Goal: Task Accomplishment & Management: Complete application form

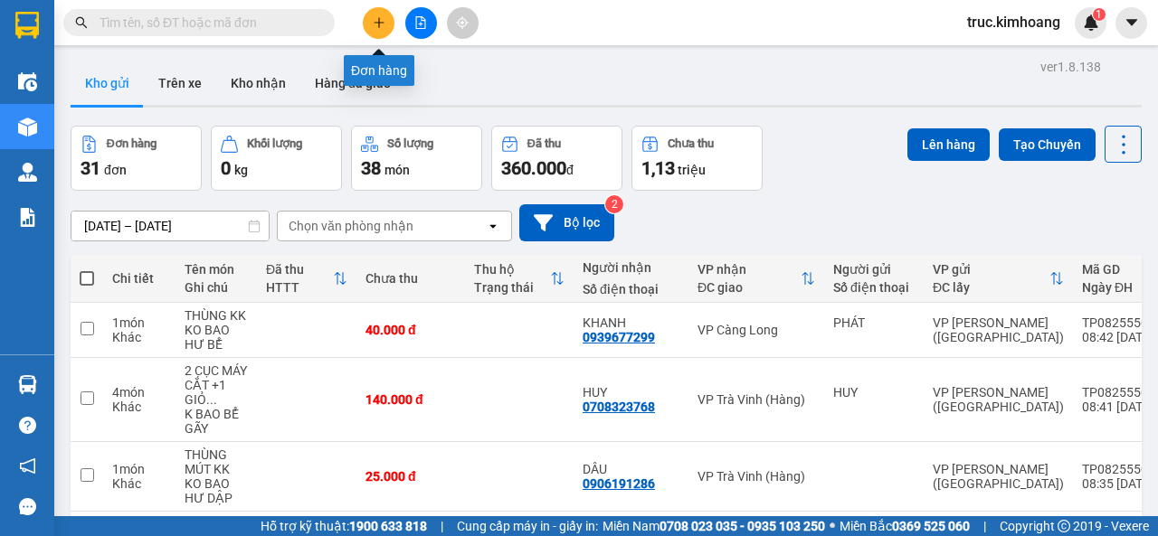
click at [392, 24] on button at bounding box center [379, 23] width 32 height 32
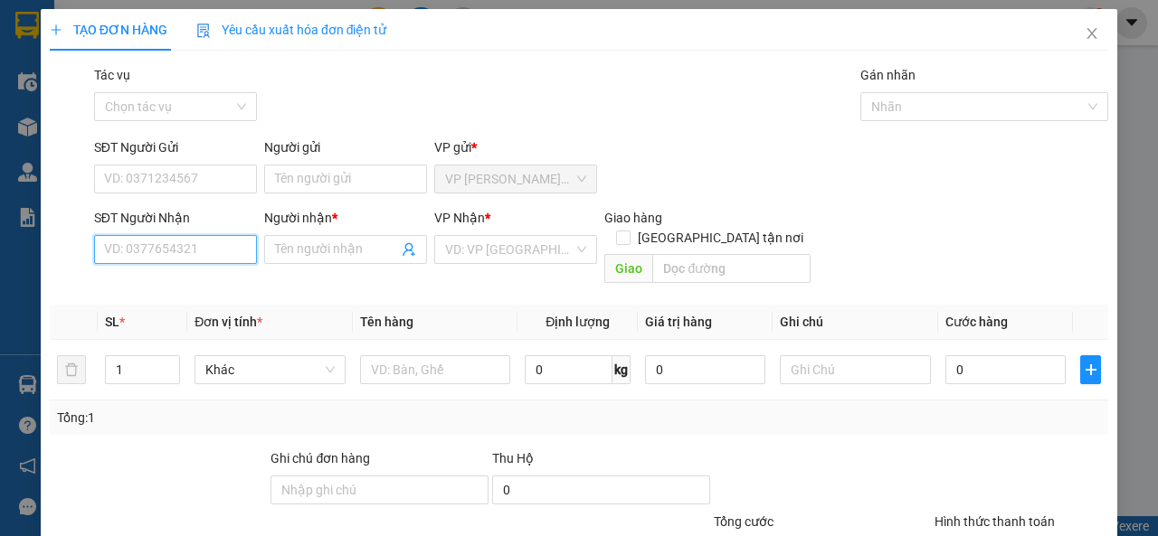
click at [238, 245] on input "SĐT Người Nhận" at bounding box center [175, 249] width 163 height 29
type input "7"
click at [156, 286] on div "0934442787 - NHƯ" at bounding box center [173, 286] width 139 height 20
type input "0934442787"
type input "NHƯ"
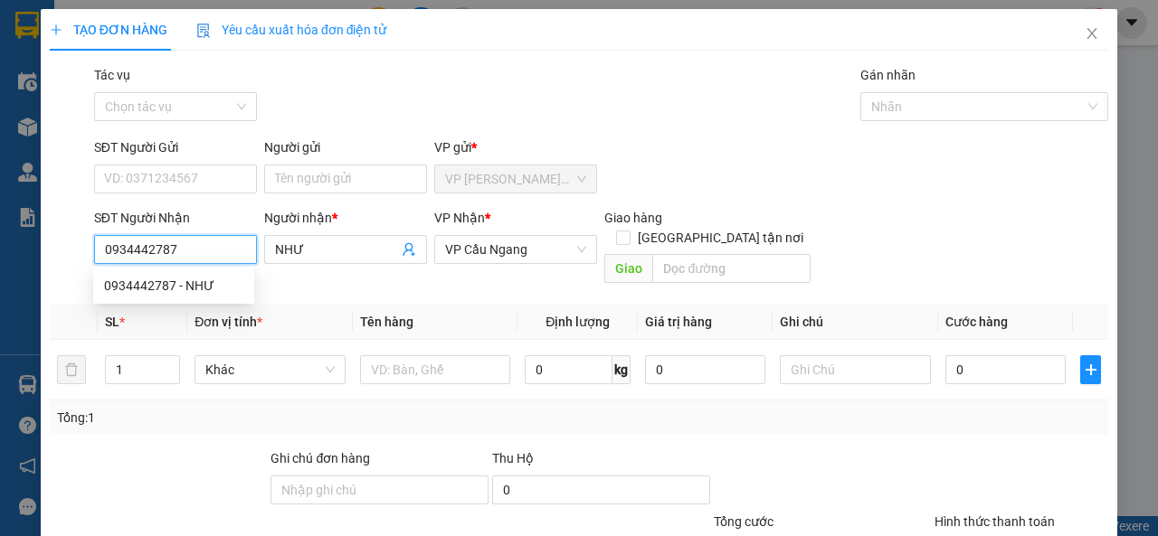
type input "60.000"
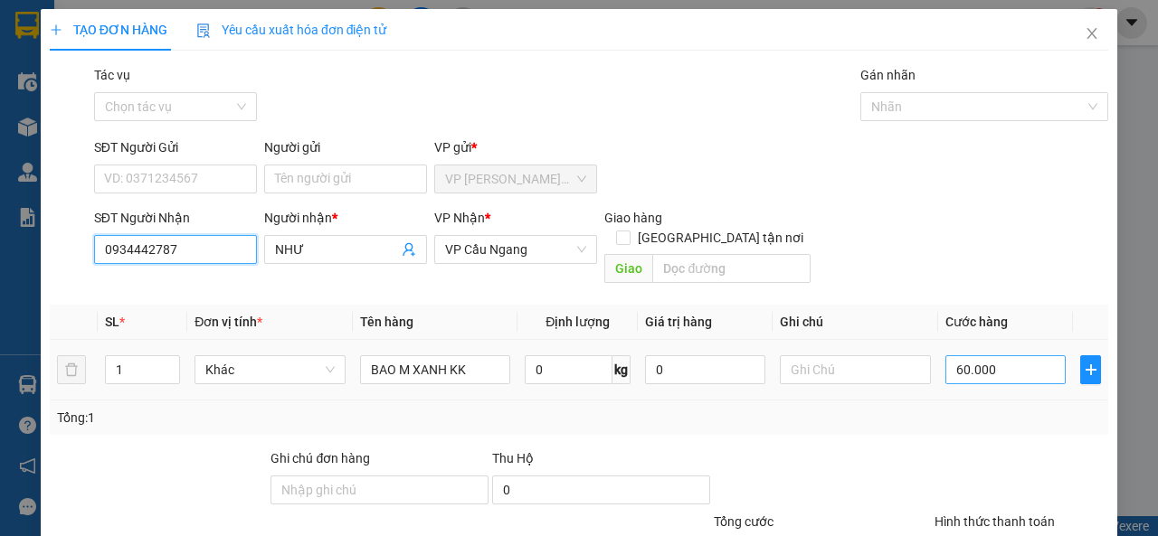
type input "0934442787"
click at [970, 355] on input "60.000" at bounding box center [1005, 369] width 120 height 29
type input "7"
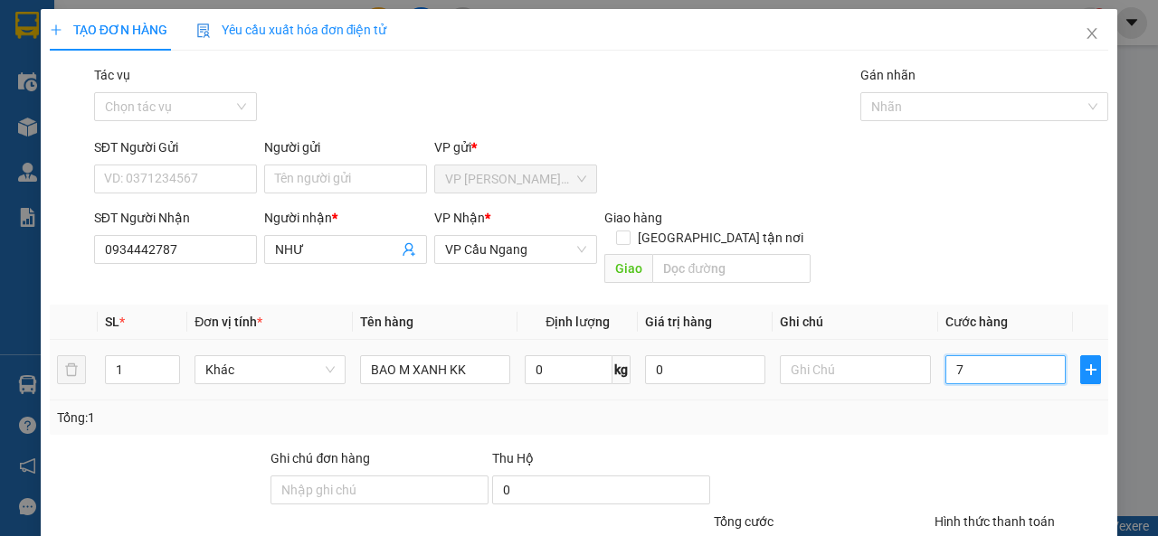
type input "70"
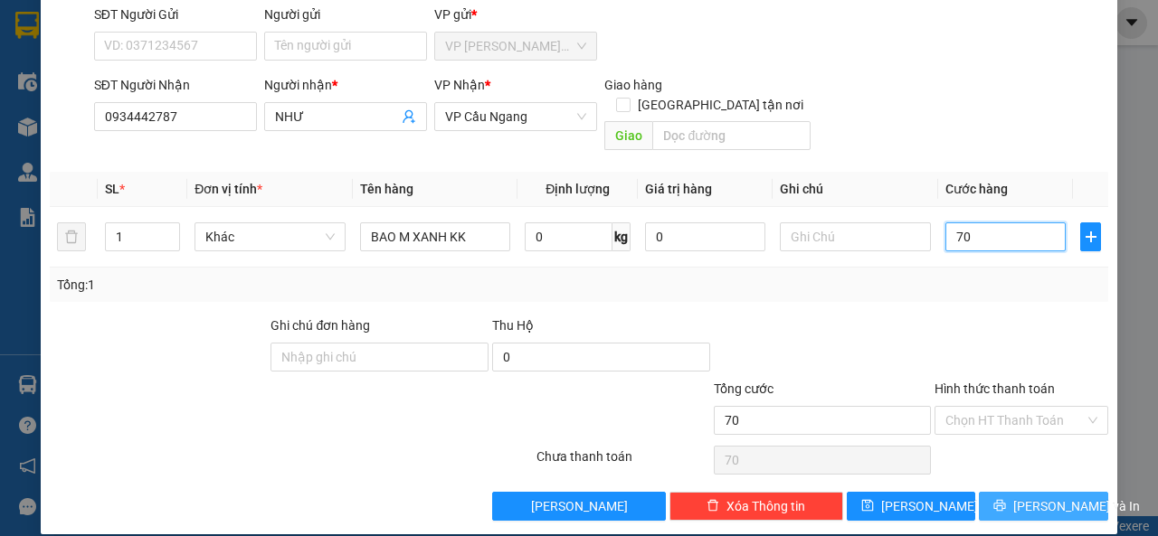
type input "70"
type input "70.000"
click at [1012, 492] on button "Lưu và In" at bounding box center [1043, 506] width 129 height 29
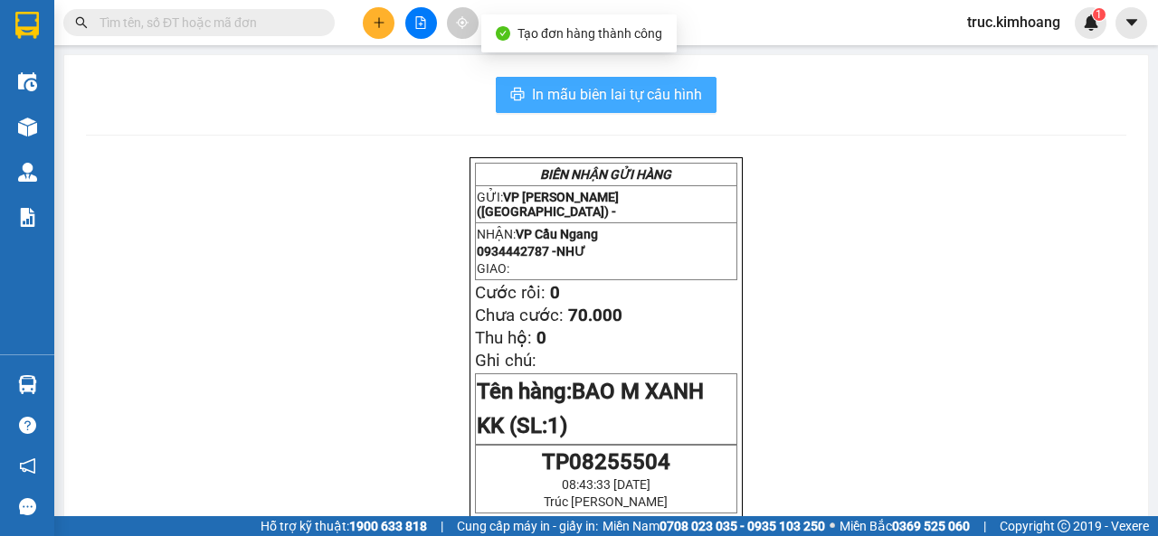
click at [576, 91] on span "In mẫu biên lai tự cấu hình" at bounding box center [617, 94] width 170 height 23
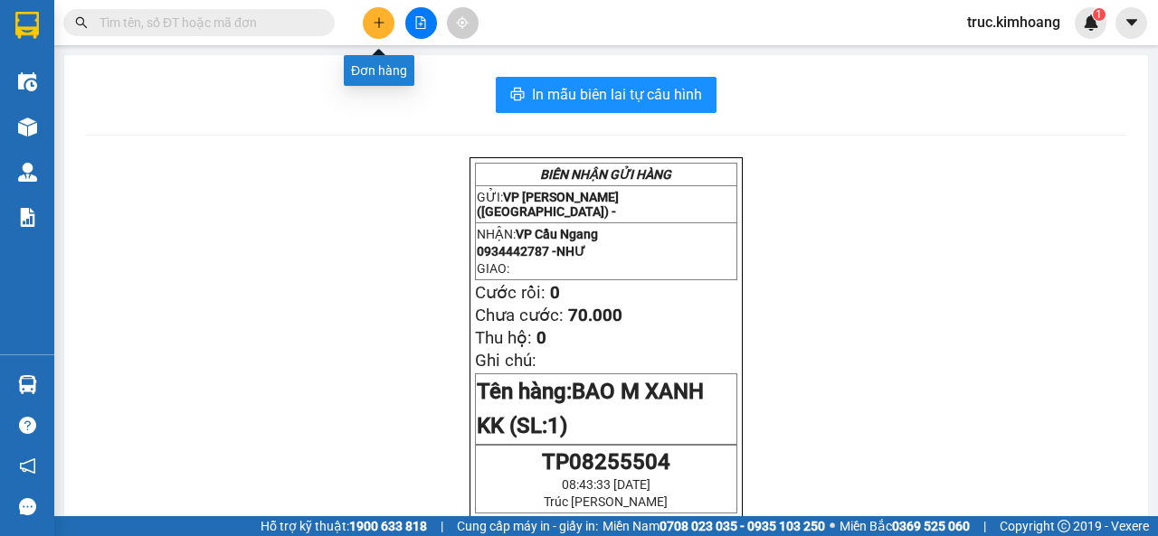
click at [384, 17] on icon "plus" at bounding box center [379, 22] width 13 height 13
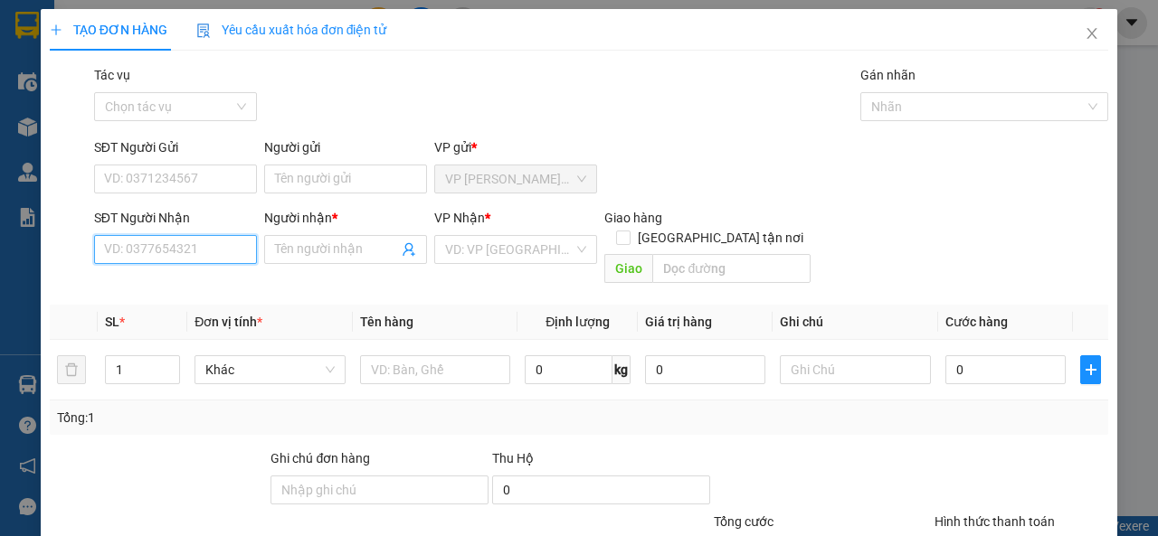
click at [199, 249] on input "SĐT Người Nhận" at bounding box center [175, 249] width 163 height 29
click at [225, 277] on div "0907415255 - CHÍ TÂM" at bounding box center [173, 286] width 139 height 20
type input "0907415255"
type input "CHÍ TÂM"
type input "80.000"
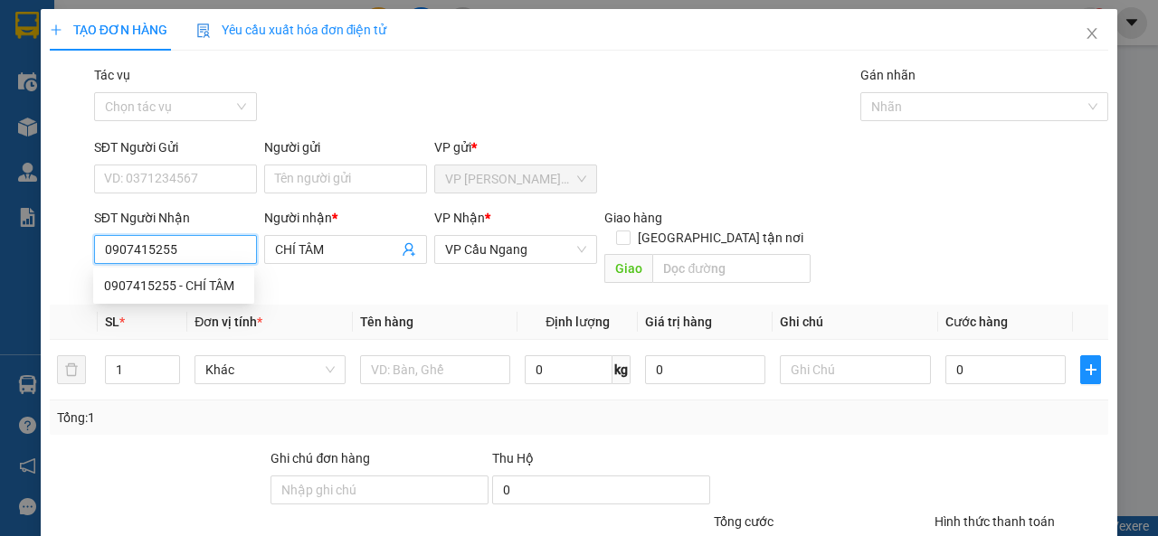
type input "80.000"
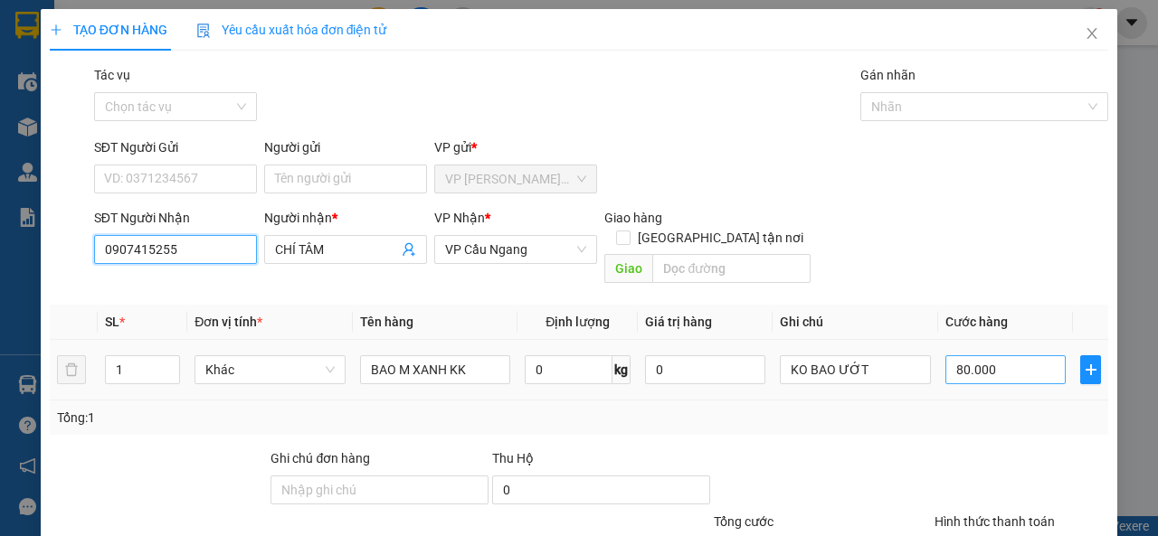
type input "0907415255"
click at [982, 355] on input "80.000" at bounding box center [1005, 369] width 120 height 29
type input "1"
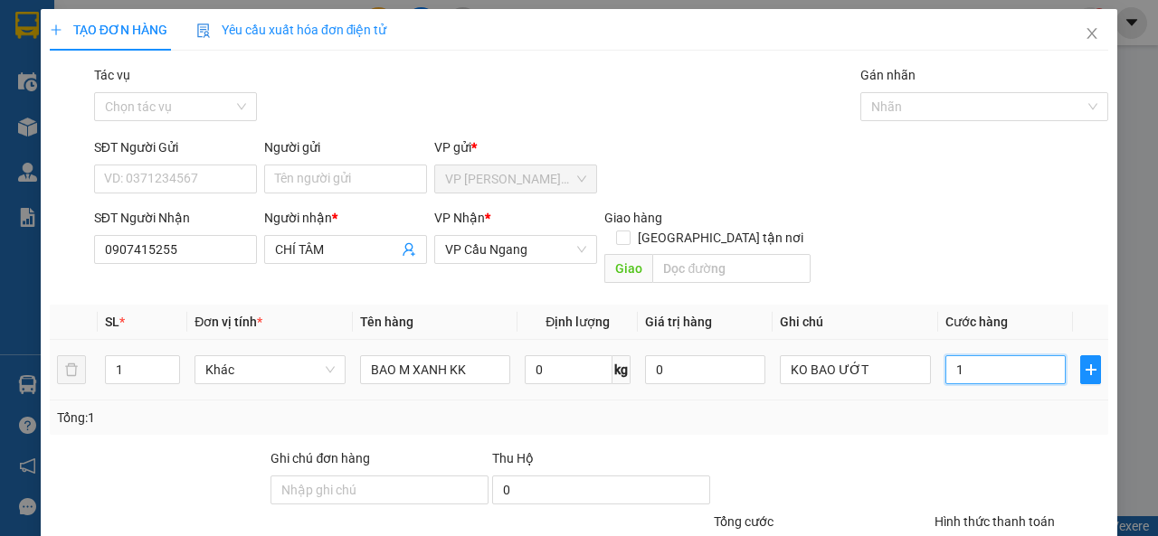
type input "11"
type input "110"
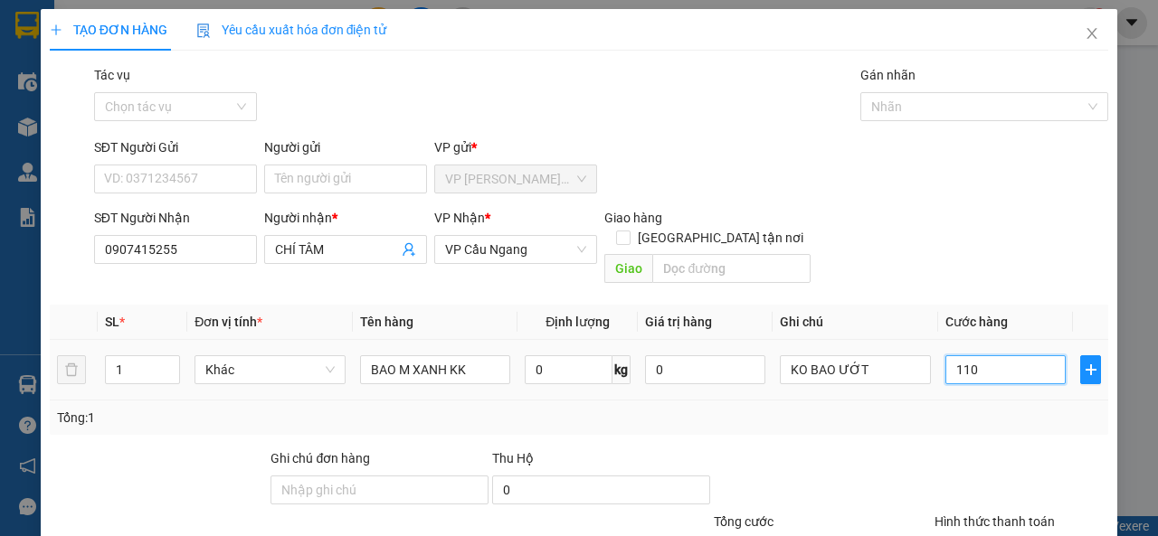
scroll to position [133, 0]
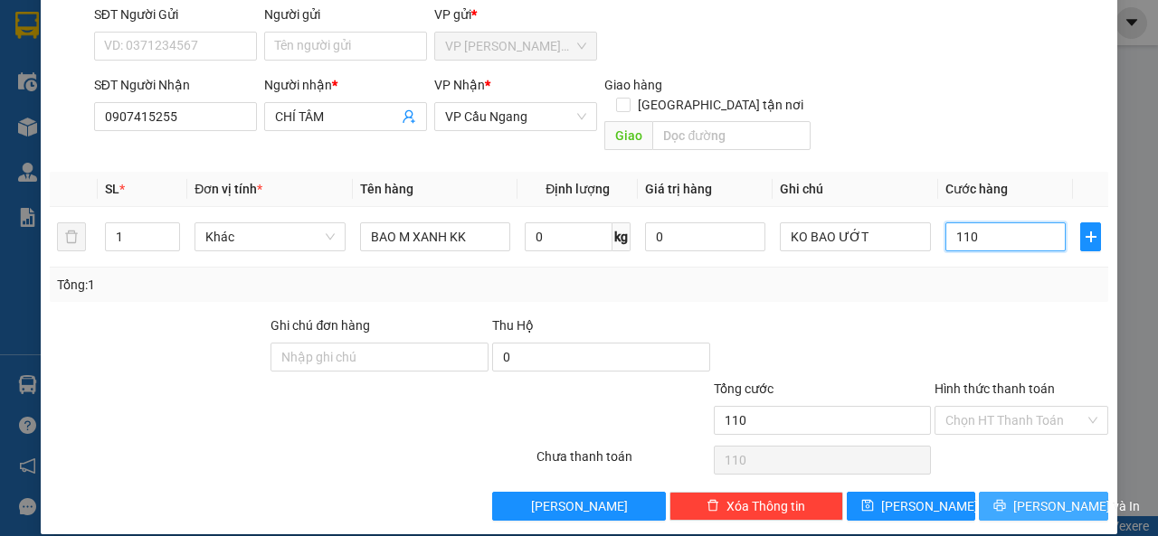
type input "110"
type input "110.000"
click at [1024, 497] on span "Lưu và In" at bounding box center [1076, 507] width 127 height 20
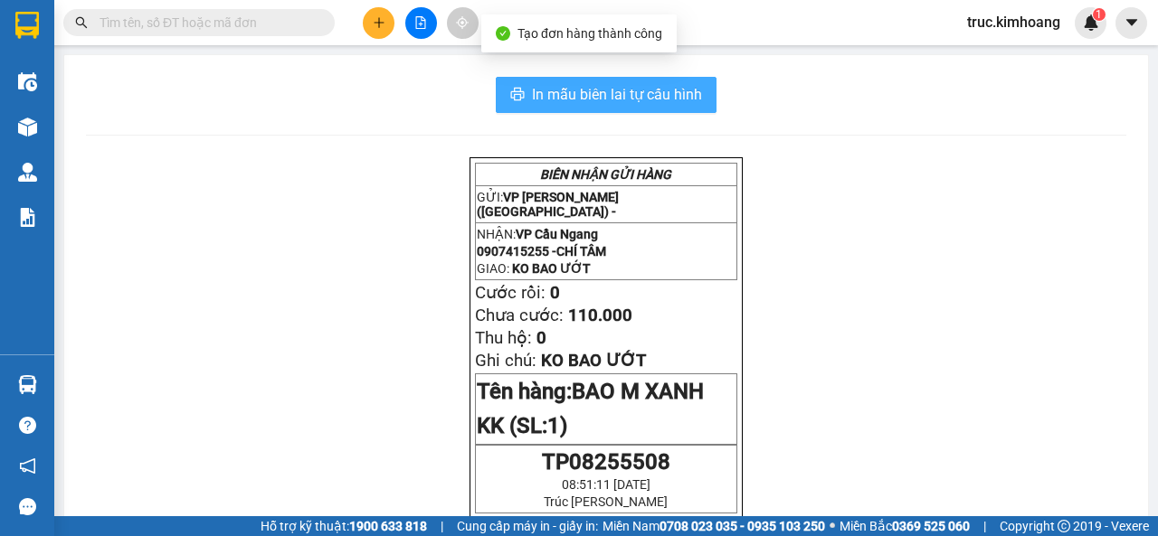
click at [649, 90] on span "In mẫu biên lai tự cấu hình" at bounding box center [617, 94] width 170 height 23
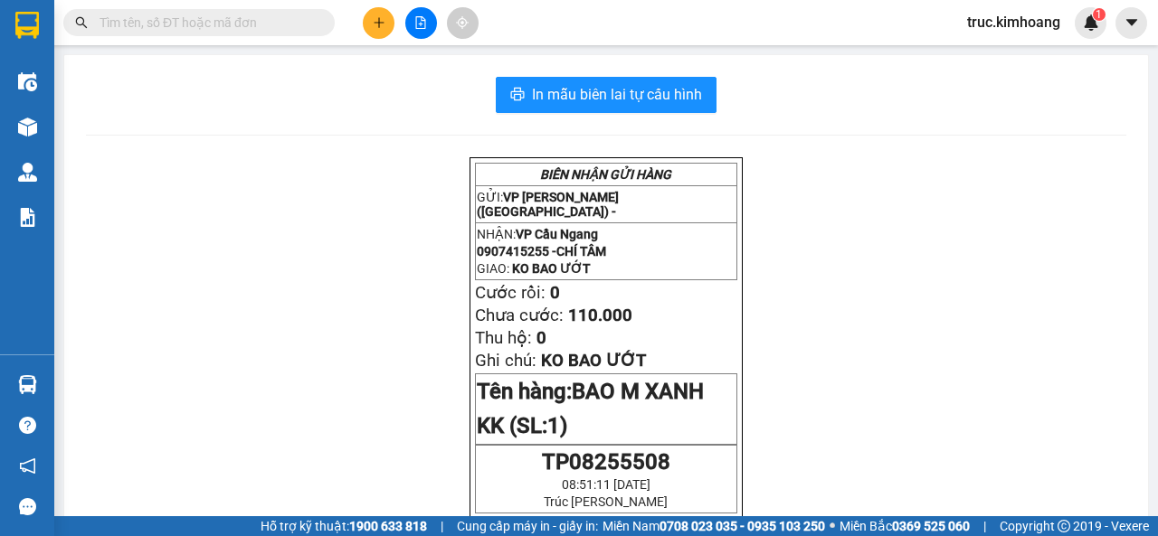
click at [385, 30] on button at bounding box center [379, 23] width 32 height 32
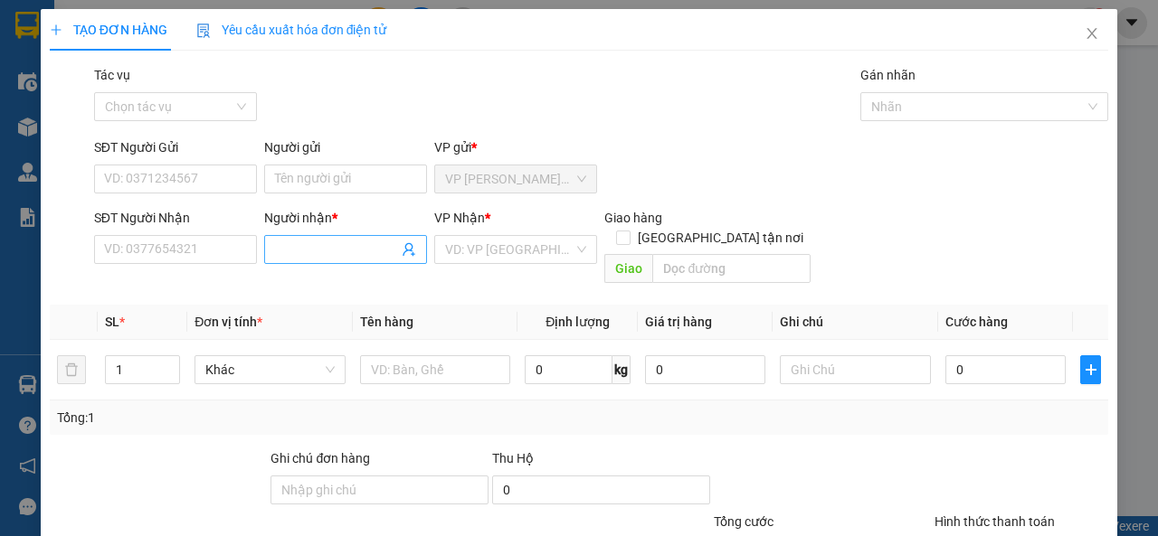
click at [305, 251] on input "Người nhận *" at bounding box center [336, 250] width 123 height 20
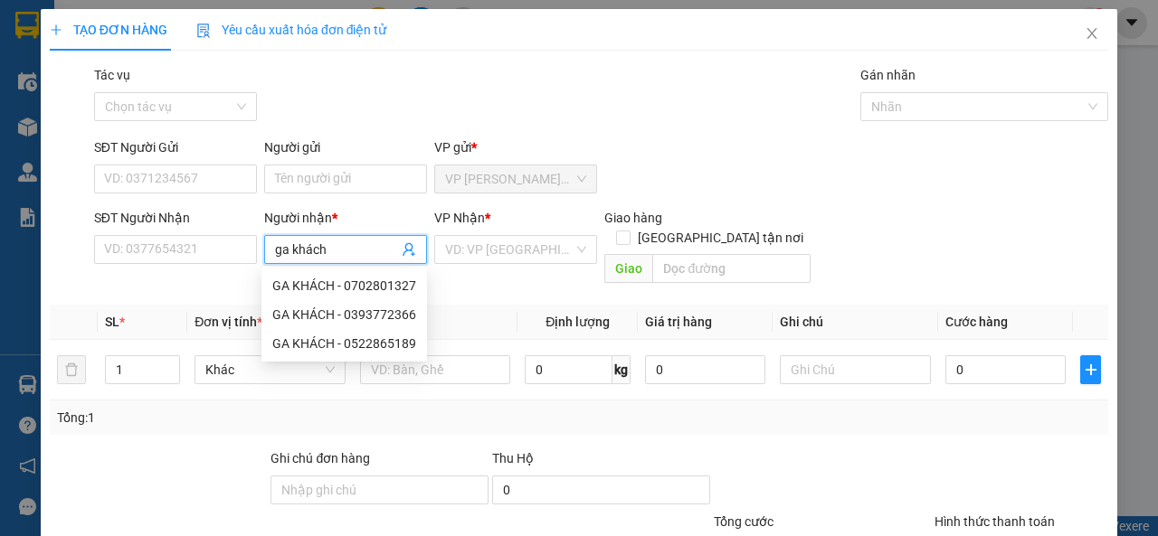
type input "ga khách"
click at [502, 232] on div "VP Nhận *" at bounding box center [515, 221] width 163 height 27
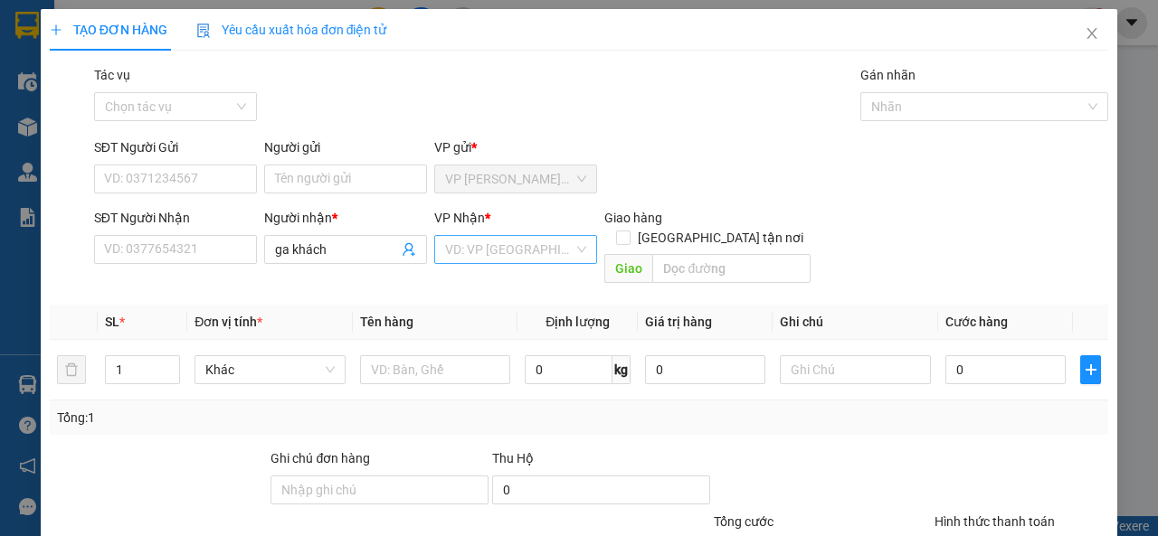
click at [509, 258] on input "search" at bounding box center [509, 249] width 128 height 27
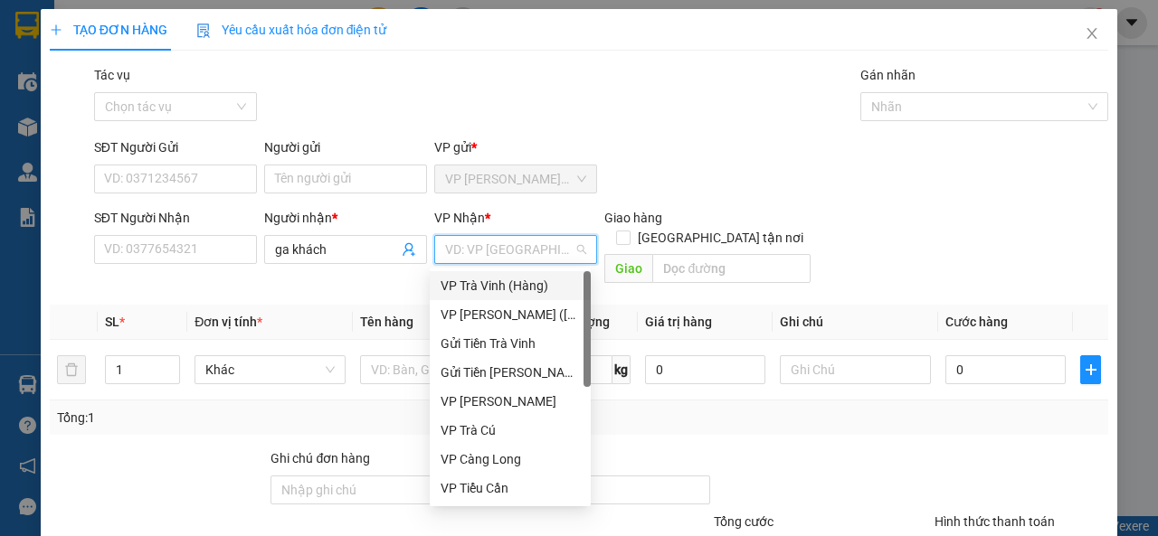
click at [498, 295] on div "VP Trà Vinh (Hàng)" at bounding box center [510, 286] width 139 height 20
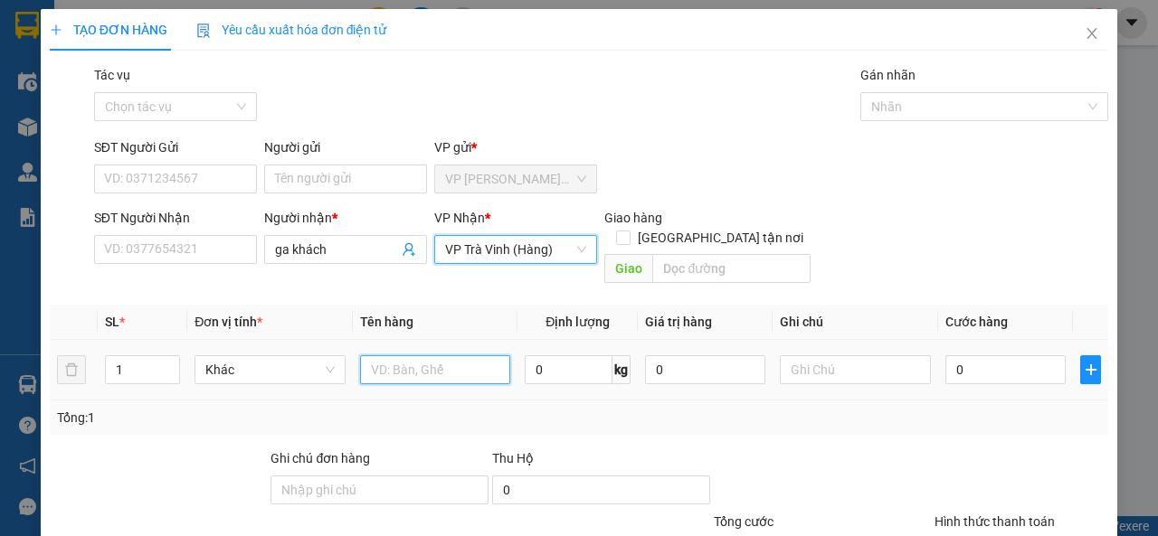
click at [408, 355] on input "text" at bounding box center [435, 369] width 151 height 29
type input "xe máy đi chung"
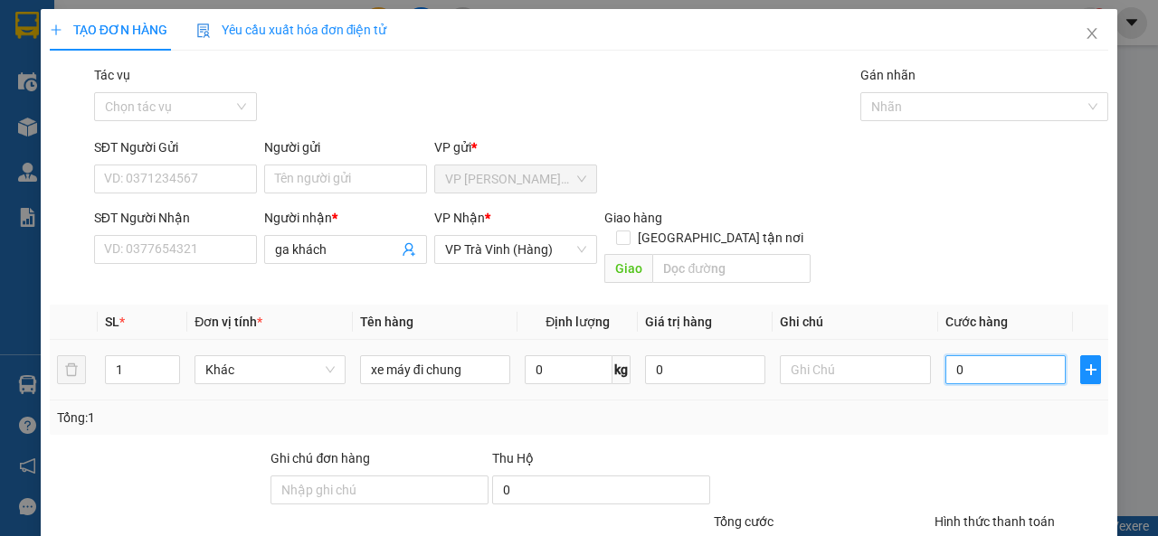
click at [965, 355] on input "0" at bounding box center [1005, 369] width 120 height 29
type input "2"
type input "20"
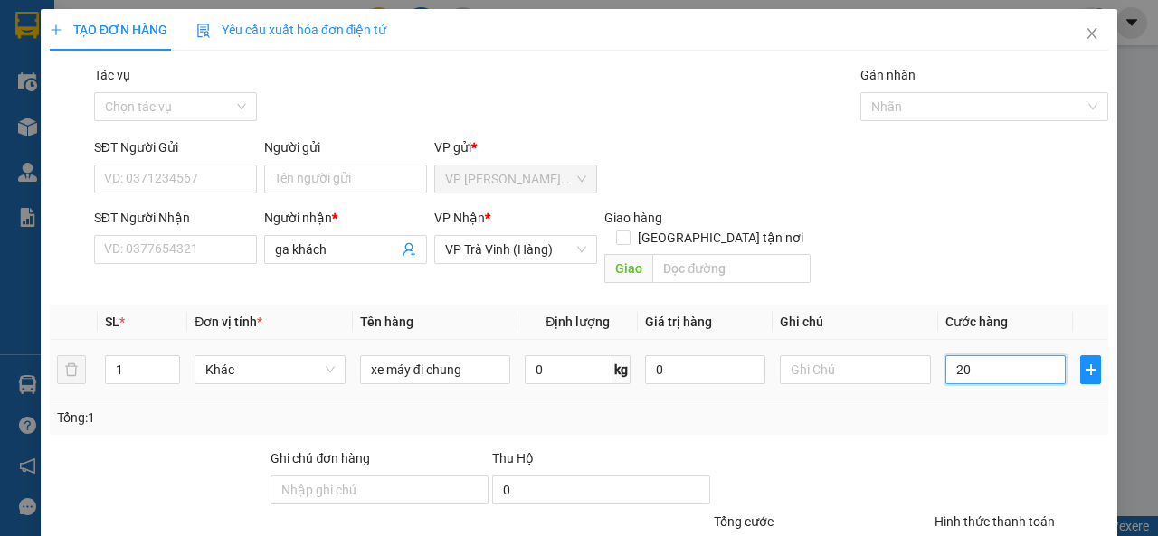
type input "20"
type input "200"
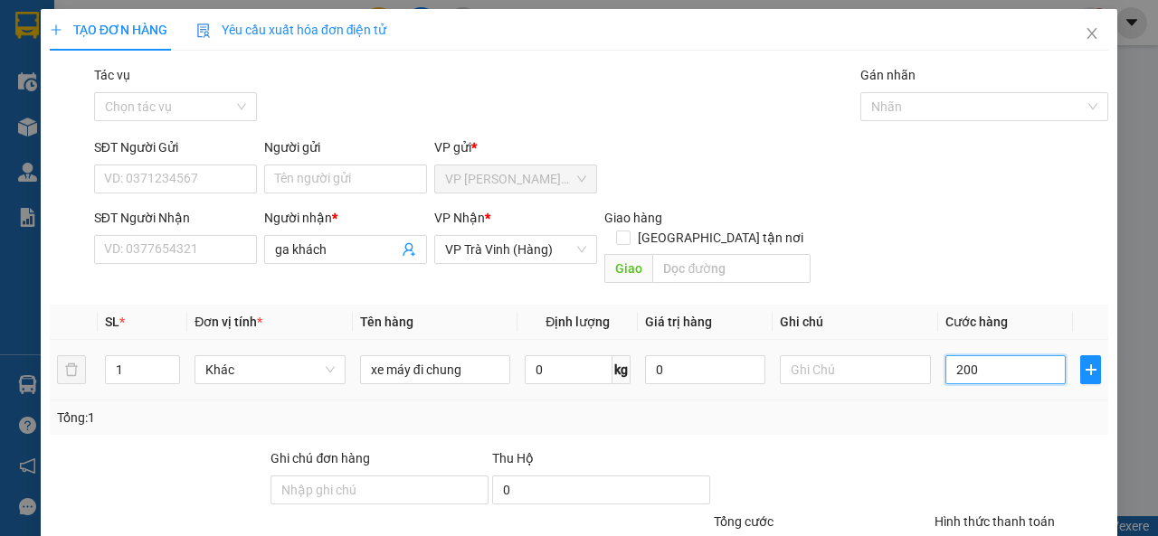
scroll to position [133, 0]
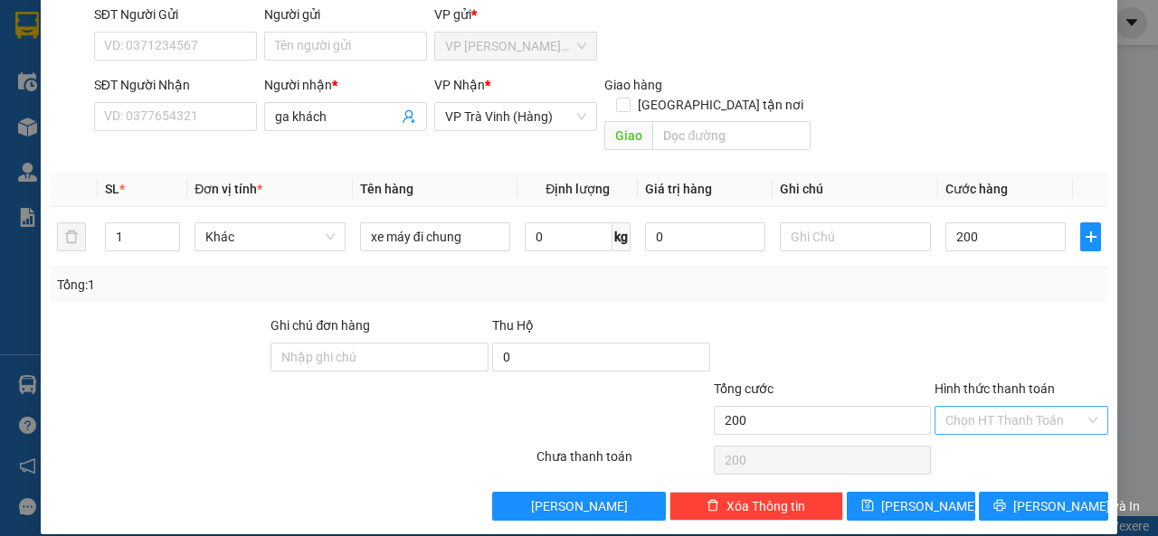
click at [994, 407] on input "Hình thức thanh toán" at bounding box center [1014, 420] width 139 height 27
type input "200.000"
click at [986, 436] on div "Tại văn phòng" at bounding box center [1009, 437] width 149 height 20
type input "0"
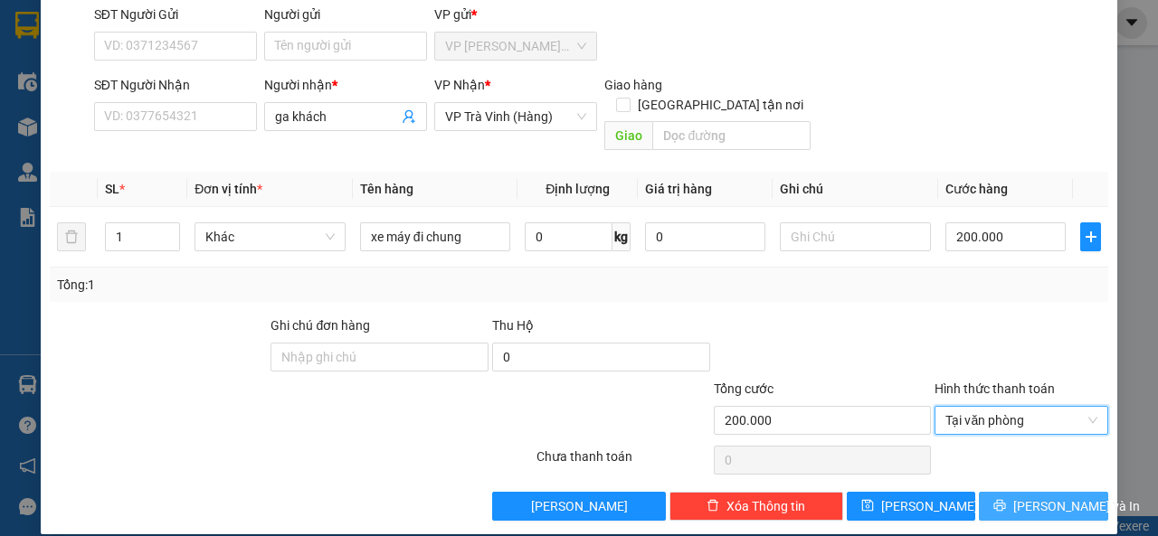
click at [1017, 497] on span "Lưu và In" at bounding box center [1076, 507] width 127 height 20
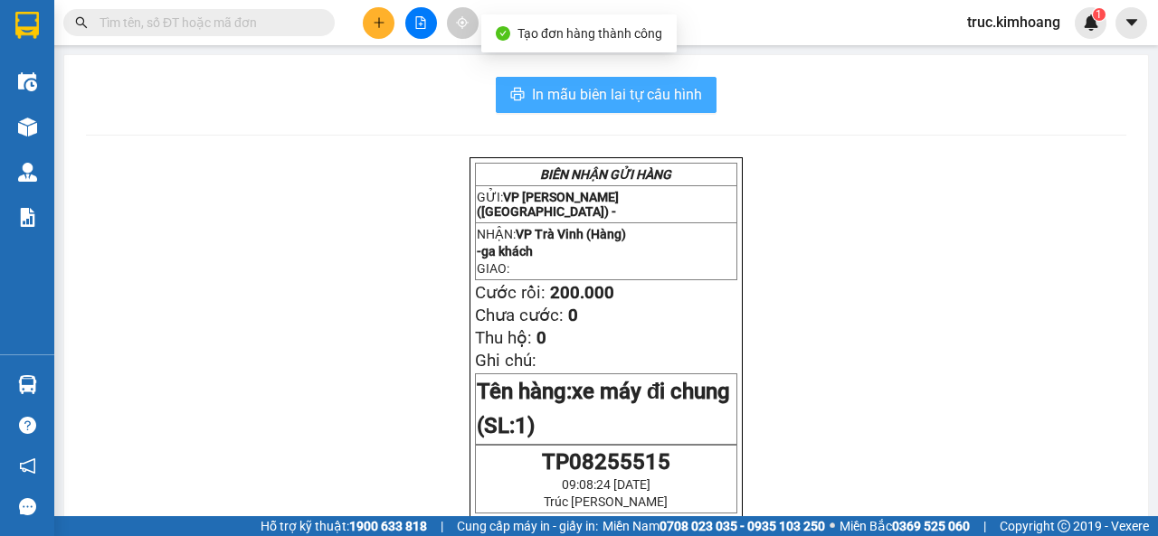
click at [630, 92] on span "In mẫu biên lai tự cấu hình" at bounding box center [617, 94] width 170 height 23
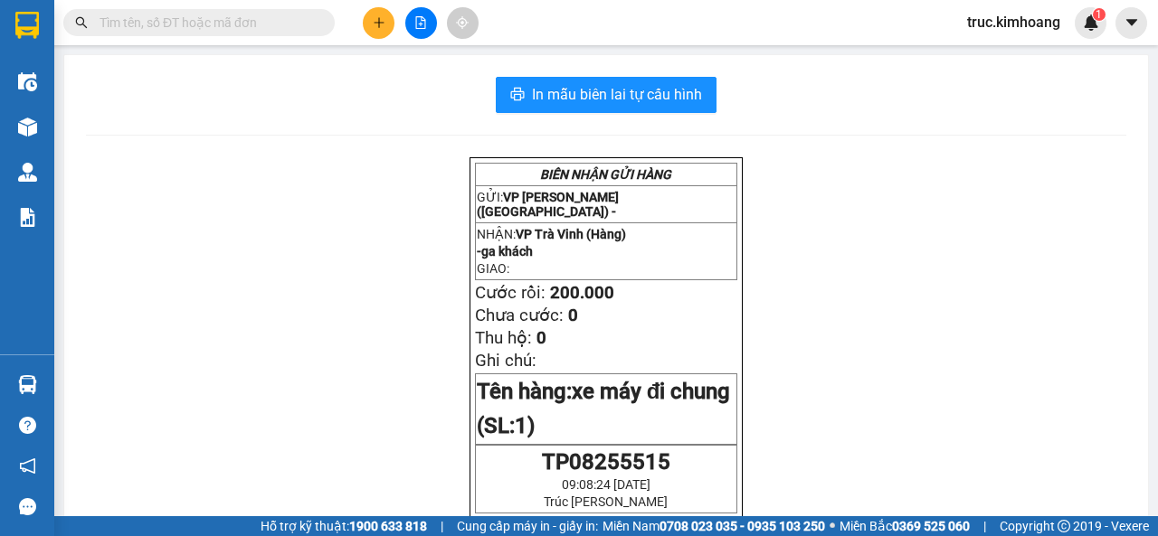
click at [384, 26] on button at bounding box center [379, 23] width 32 height 32
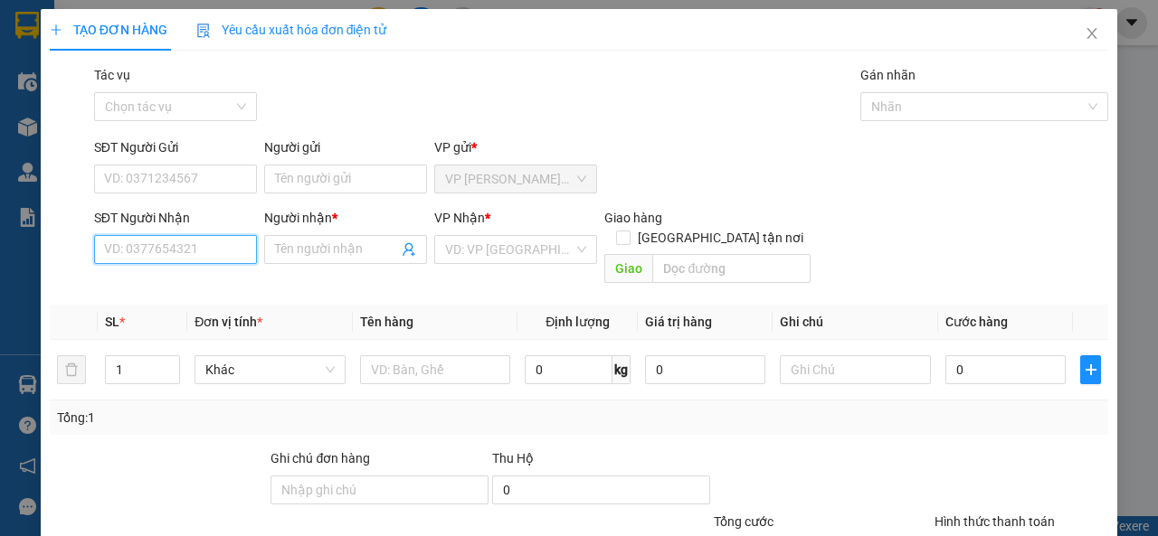
click at [210, 244] on input "SĐT Người Nhận" at bounding box center [175, 249] width 163 height 29
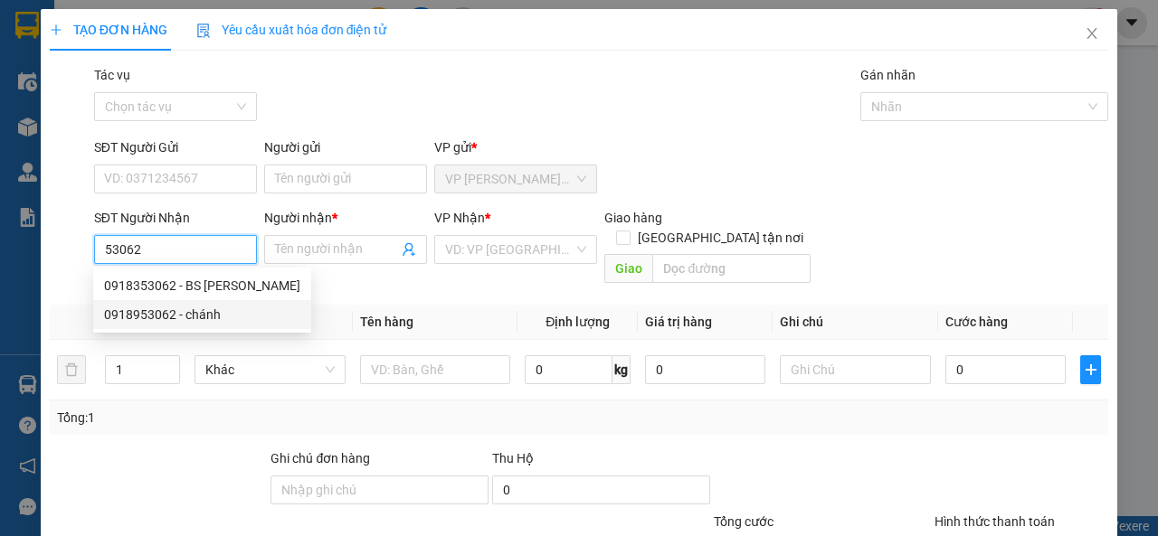
click at [214, 312] on div "0918953062 - chánh" at bounding box center [202, 315] width 196 height 20
type input "0918953062"
type input "chánh"
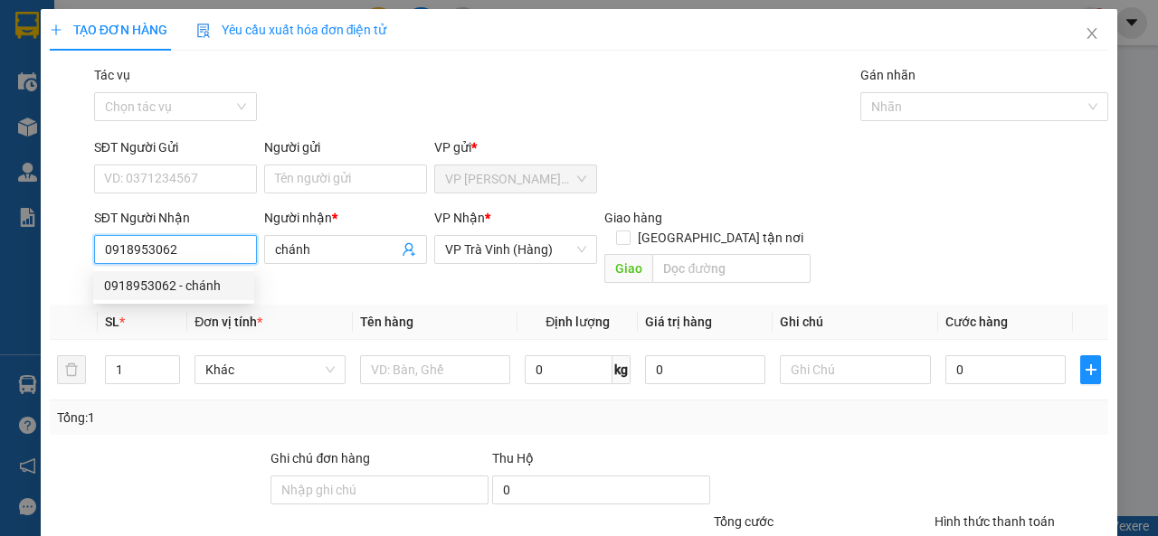
type input "50.000"
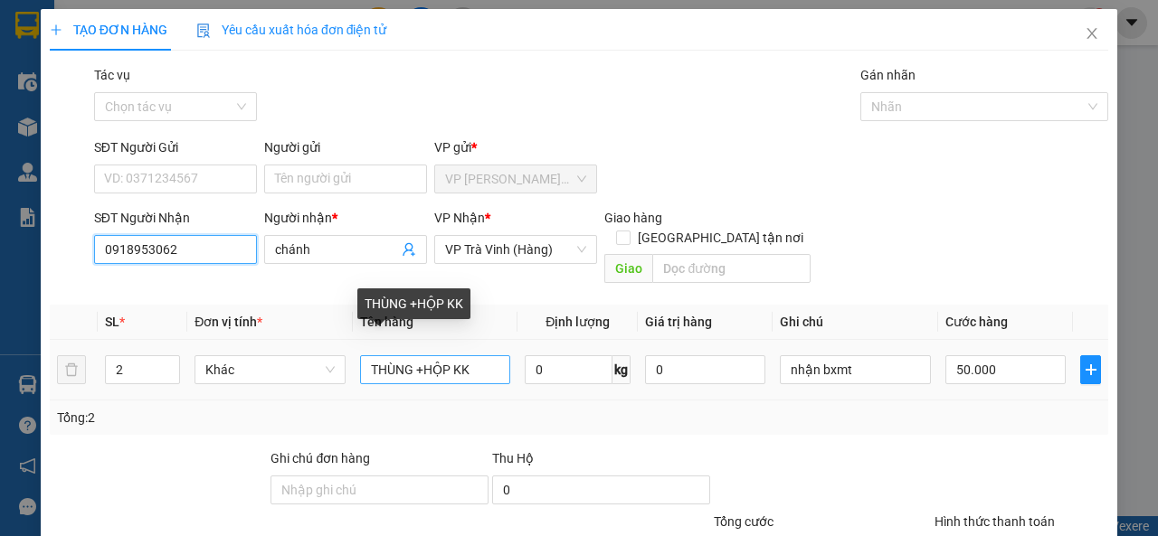
type input "0918953062"
click at [422, 355] on input "THÙNG +HỘP KK" at bounding box center [435, 369] width 151 height 29
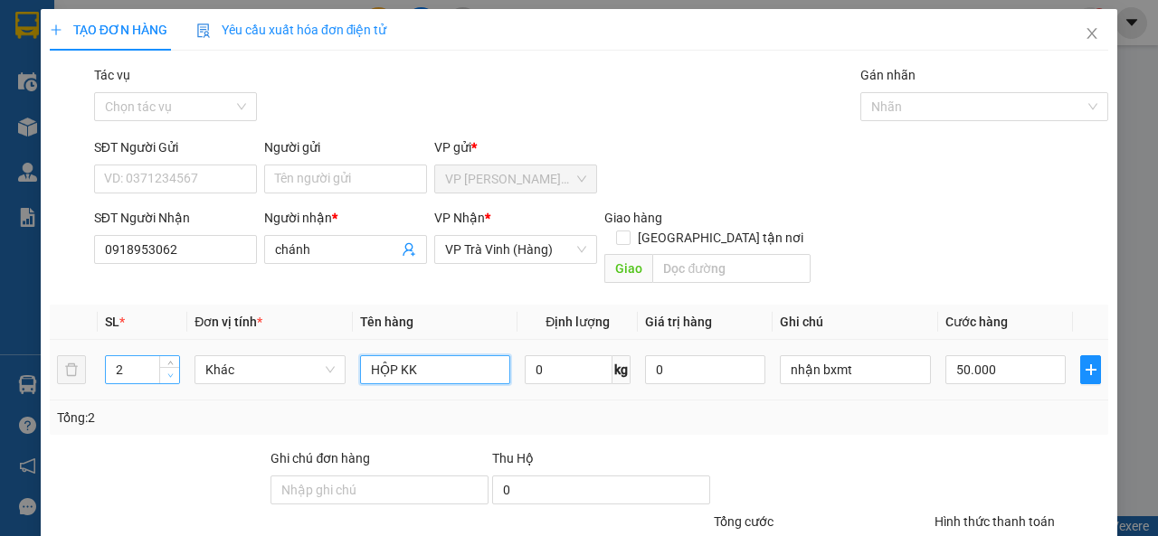
type input "HỘP KK"
click at [169, 367] on span "Decrease Value" at bounding box center [169, 375] width 20 height 16
type input "1"
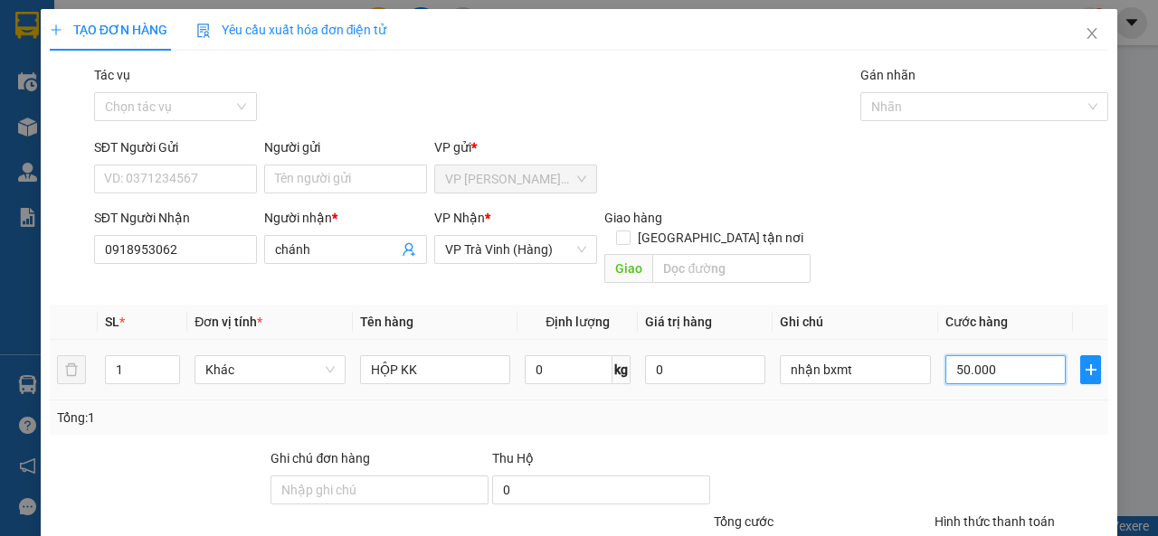
click at [953, 355] on input "50.000" at bounding box center [1005, 369] width 120 height 29
type input "2"
type input "20"
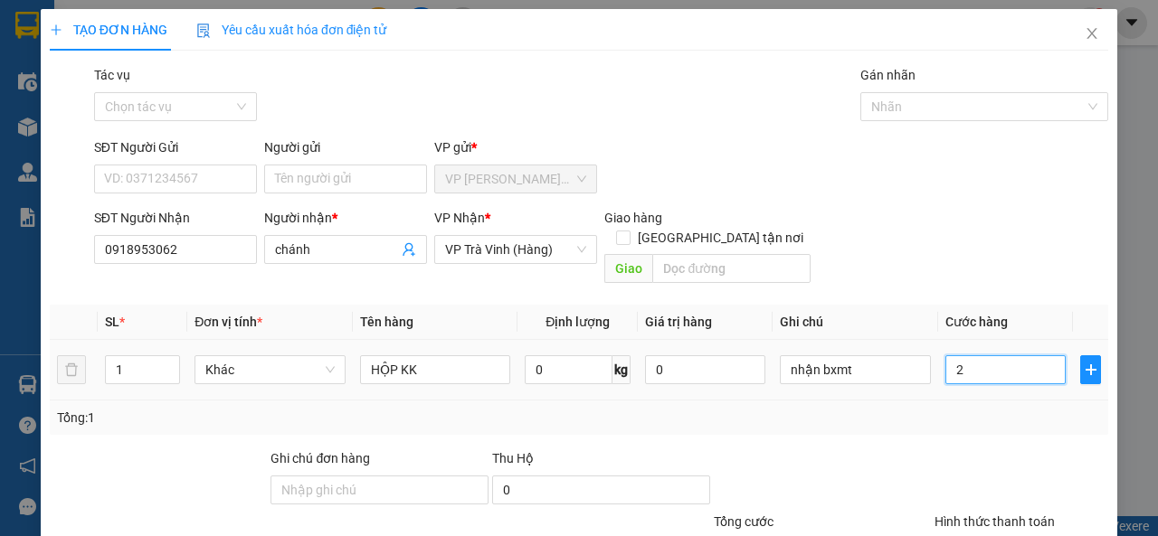
type input "20"
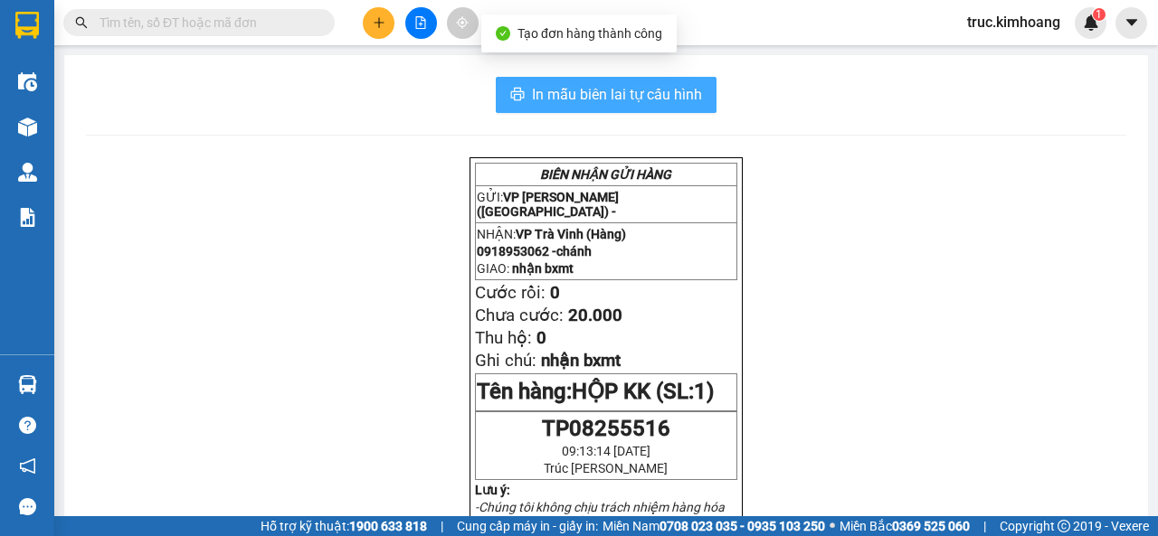
click at [610, 94] on span "In mẫu biên lai tự cấu hình" at bounding box center [617, 94] width 170 height 23
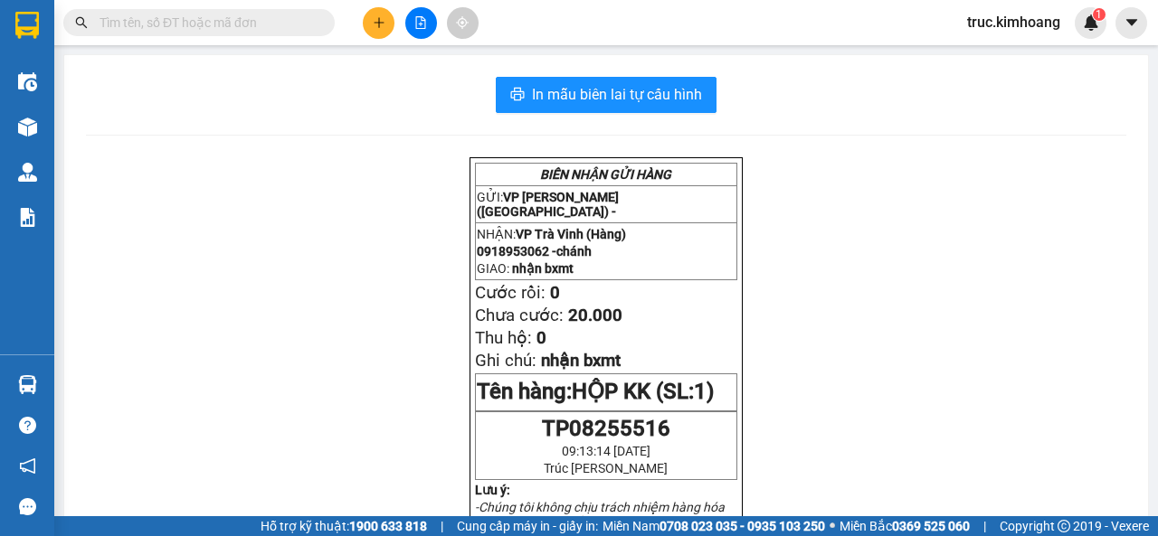
click at [377, 28] on icon "plus" at bounding box center [379, 22] width 13 height 13
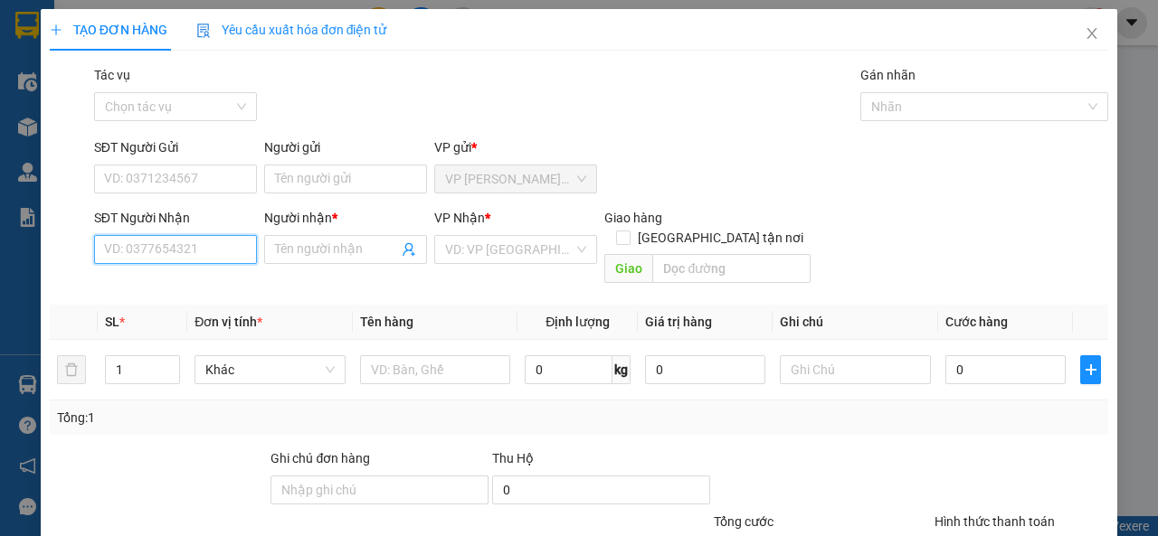
click at [226, 255] on input "SĐT Người Nhận" at bounding box center [175, 249] width 163 height 29
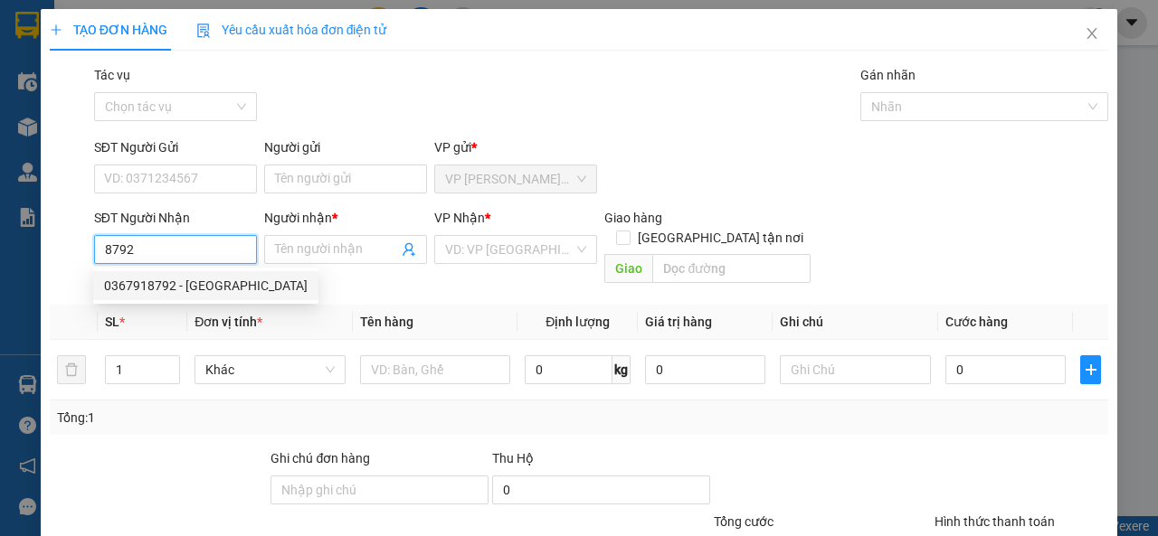
drag, startPoint x: 185, startPoint y: 286, endPoint x: 207, endPoint y: 249, distance: 43.4
click at [189, 285] on div "0367918792 - ANH SƠN" at bounding box center [206, 286] width 204 height 20
type input "0367918792"
type input "ANH SƠN"
type input "70.000"
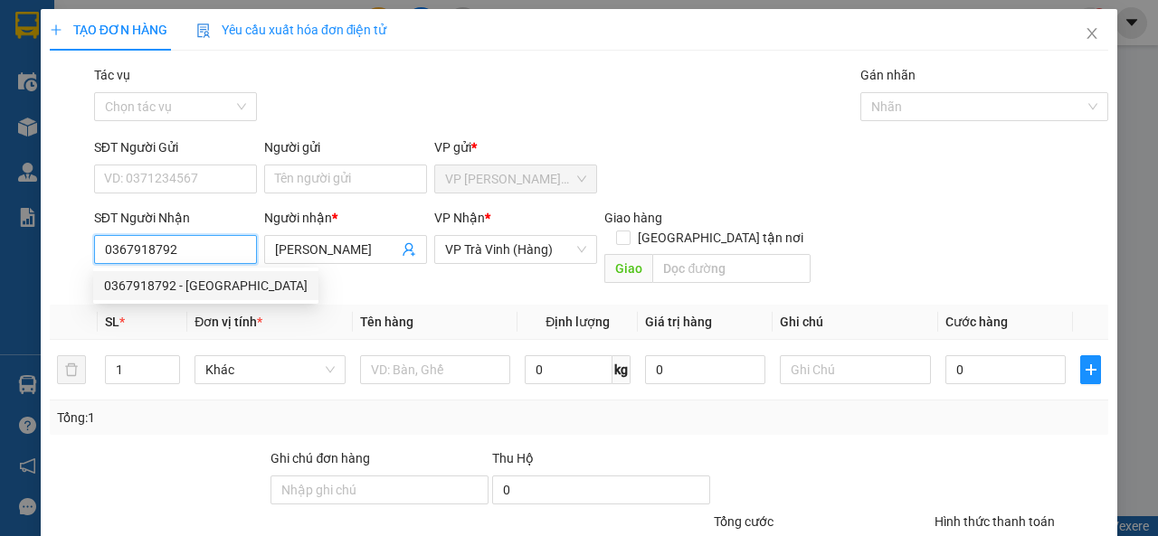
type input "70.000"
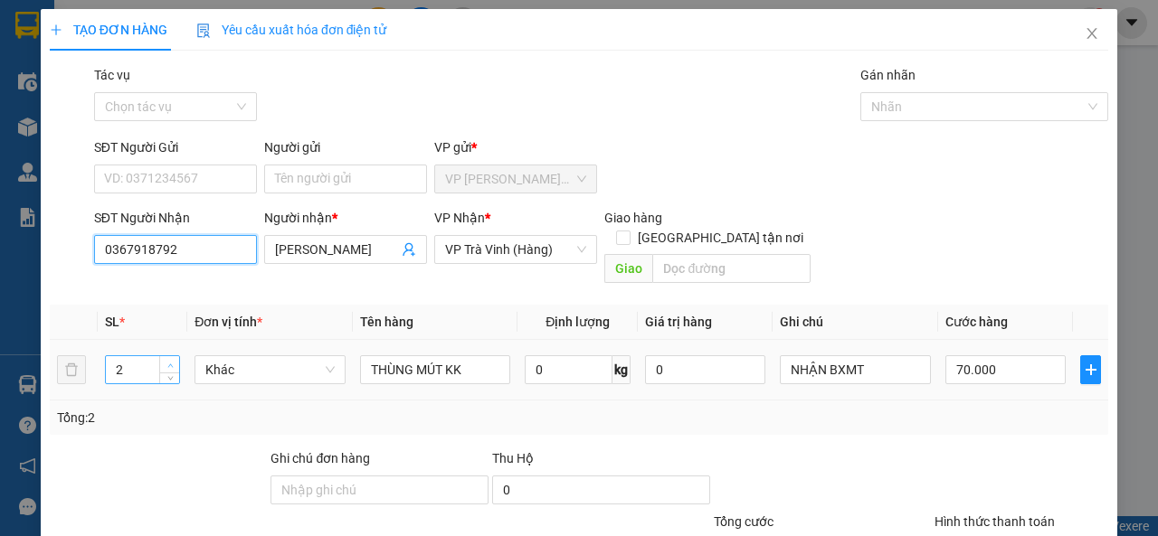
type input "0367918792"
type input "3"
click at [160, 356] on span "Increase Value" at bounding box center [169, 364] width 20 height 16
click at [1000, 355] on input "70.000" at bounding box center [1005, 369] width 120 height 29
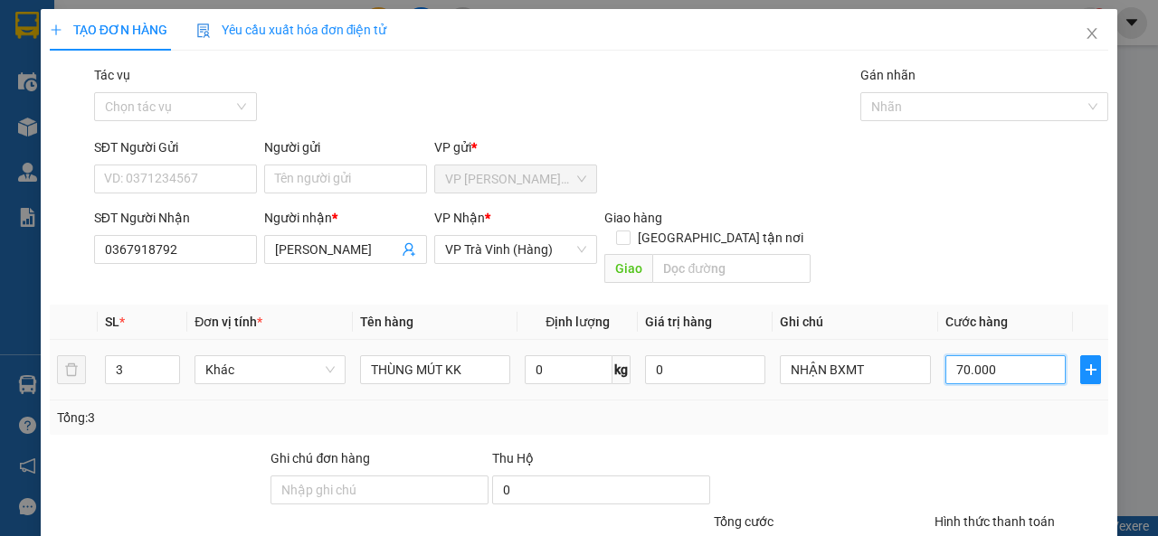
type input "1"
type input "11"
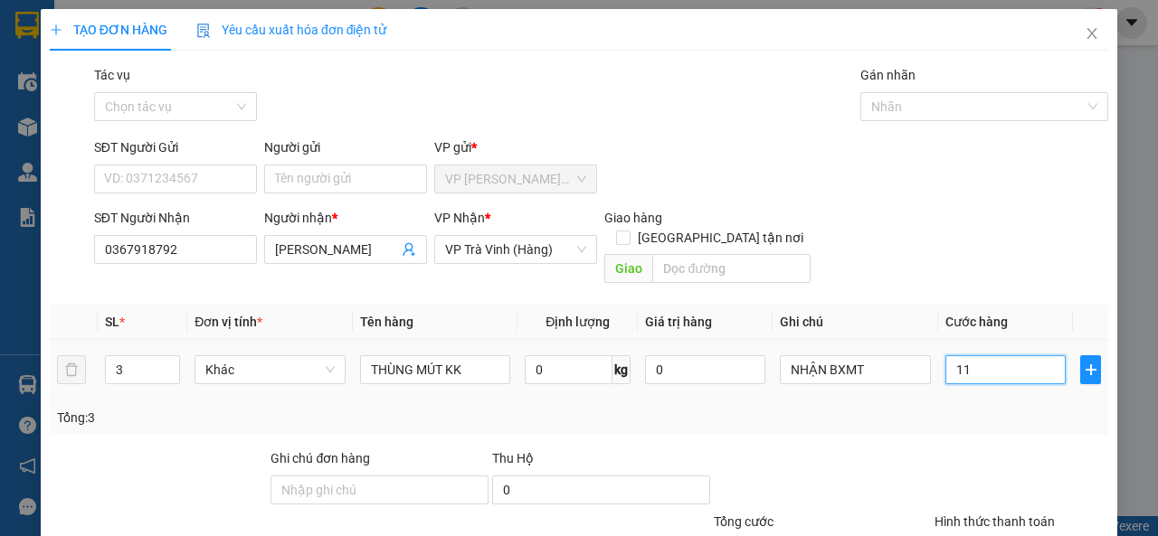
type input "110"
click at [1008, 512] on div "Hình thức thanh toán Chọn HT Thanh Toán" at bounding box center [1021, 543] width 174 height 63
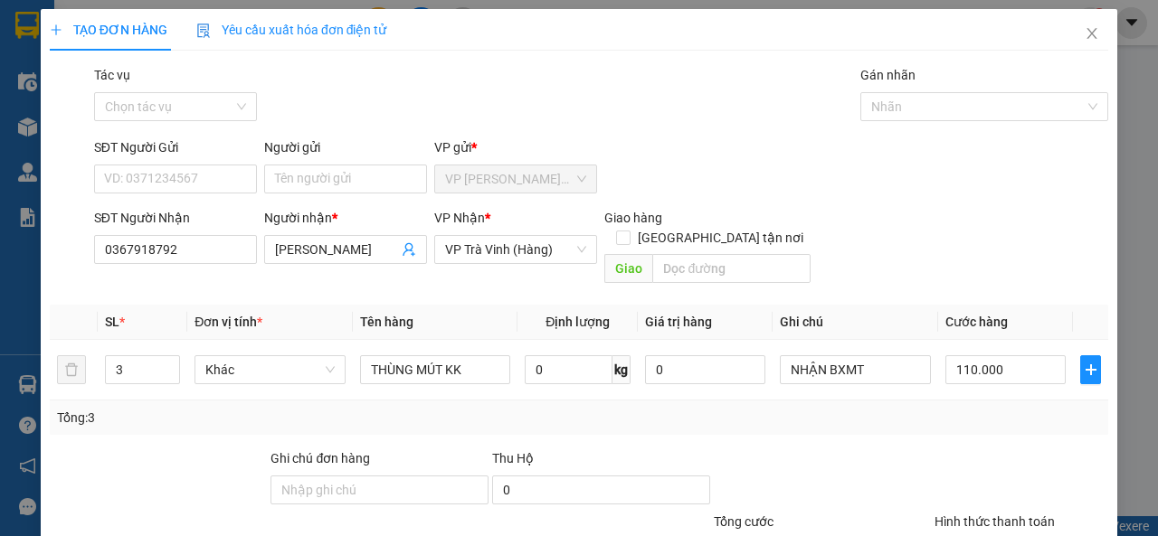
drag, startPoint x: 1016, startPoint y: 400, endPoint x: 1013, endPoint y: 417, distance: 17.4
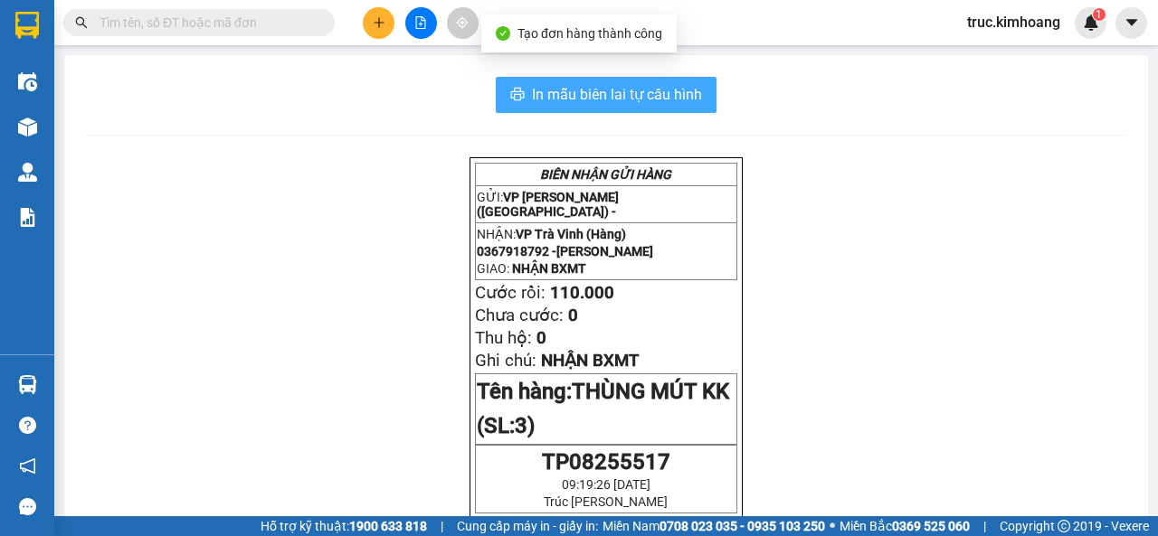
click at [593, 103] on span "In mẫu biên lai tự cấu hình" at bounding box center [617, 94] width 170 height 23
